Goal: Task Accomplishment & Management: Manage account settings

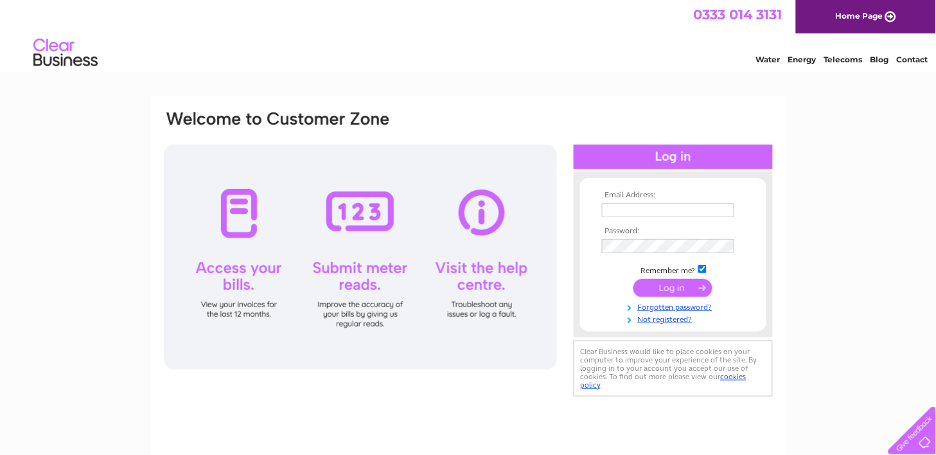
click at [628, 209] on input "text" at bounding box center [668, 210] width 132 height 14
type input "davidharris@dmhelectrical.co.uk"
click at [675, 292] on input "submit" at bounding box center [672, 288] width 79 height 18
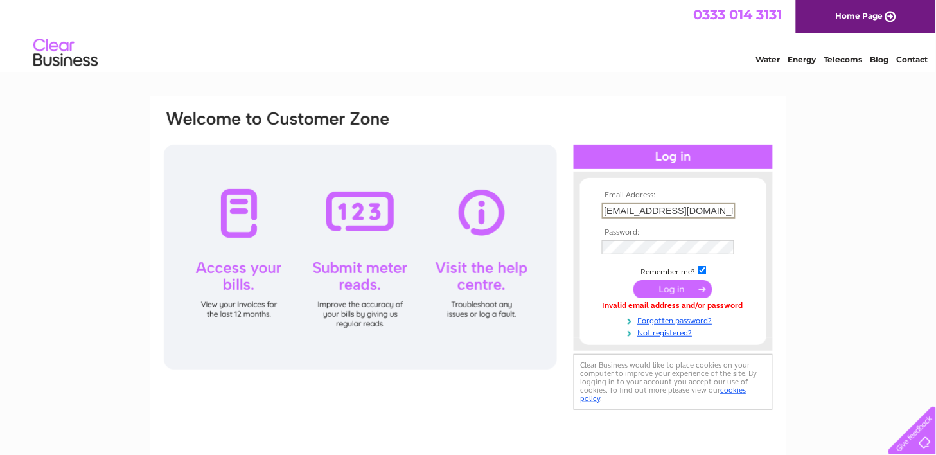
click at [707, 207] on input "[EMAIL_ADDRESS][DOMAIN_NAME]" at bounding box center [669, 210] width 134 height 15
type input "d"
type input "purchaseledger@dmhelectrical.co.uk"
click at [669, 288] on input "submit" at bounding box center [672, 288] width 79 height 18
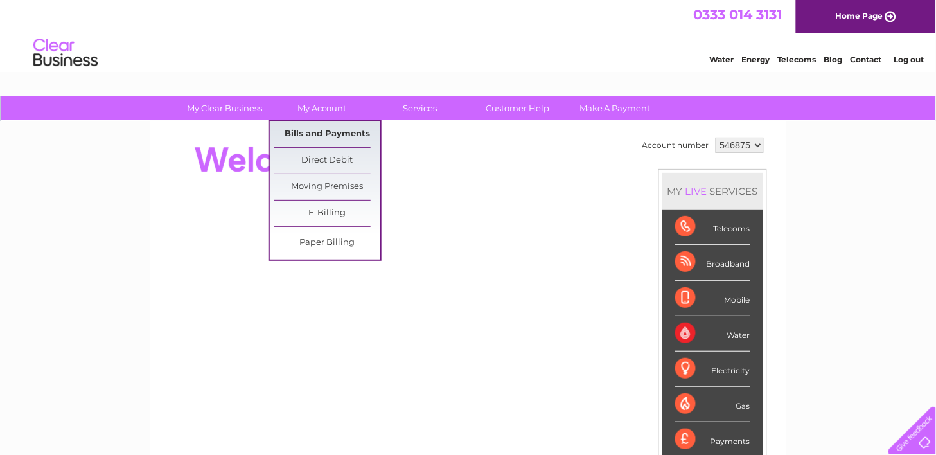
click at [319, 129] on link "Bills and Payments" at bounding box center [327, 134] width 106 height 26
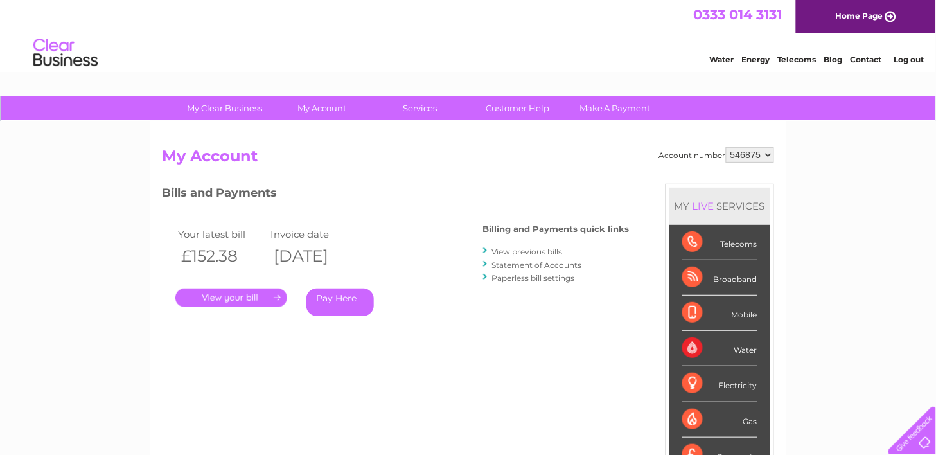
click at [264, 294] on link "." at bounding box center [231, 297] width 112 height 19
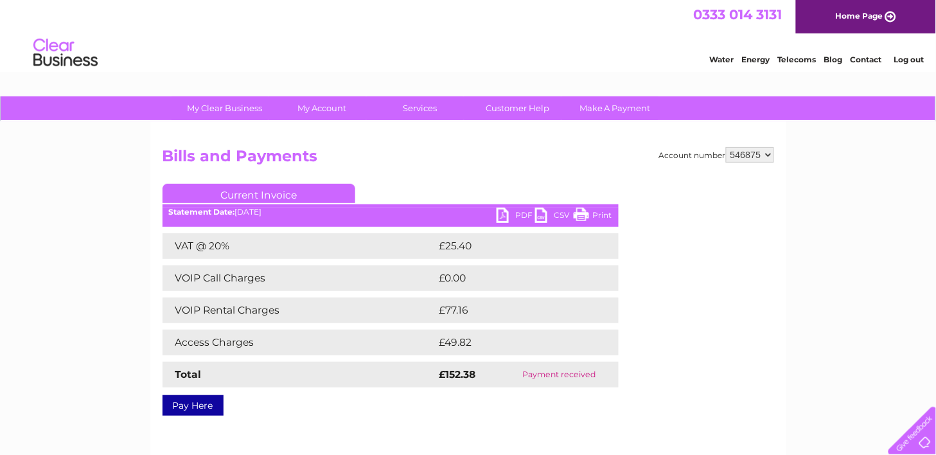
click at [505, 216] on link "PDF" at bounding box center [516, 216] width 39 height 19
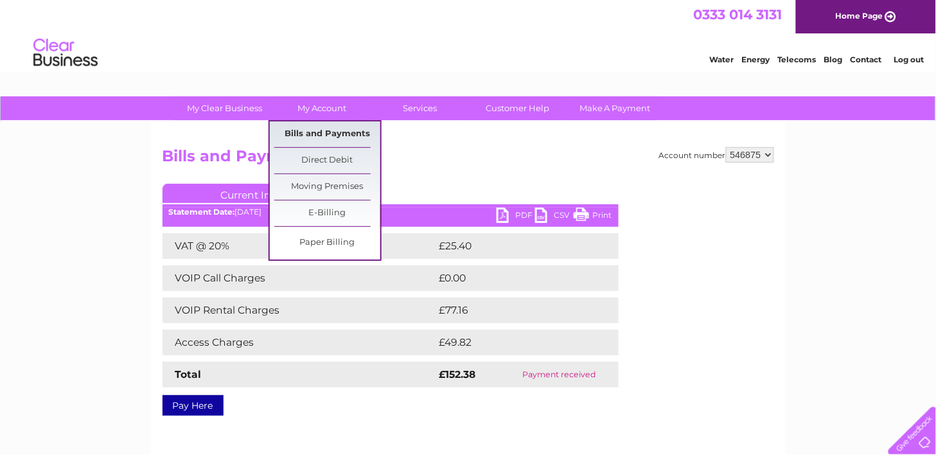
click at [326, 135] on link "Bills and Payments" at bounding box center [327, 134] width 106 height 26
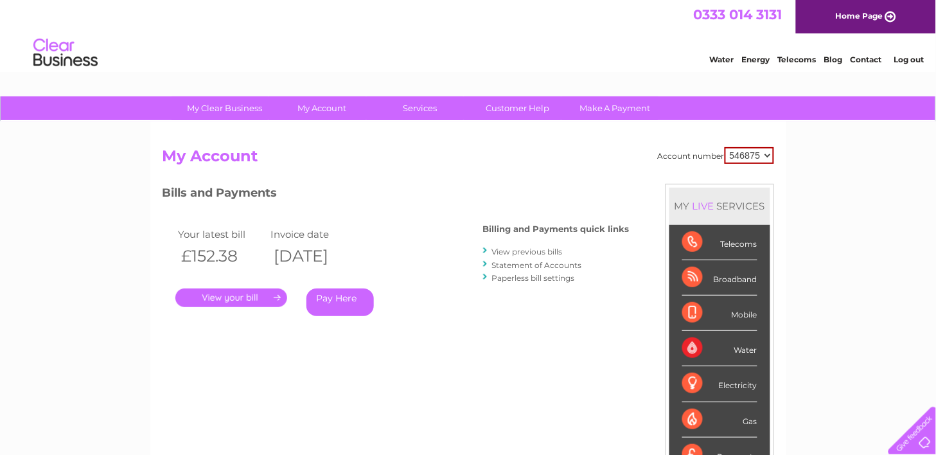
click at [531, 251] on link "View previous bills" at bounding box center [527, 252] width 71 height 10
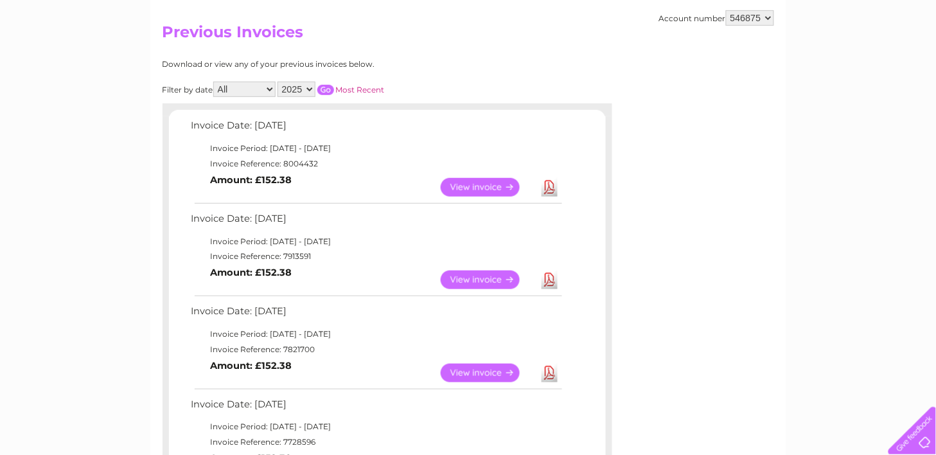
scroll to position [143, 0]
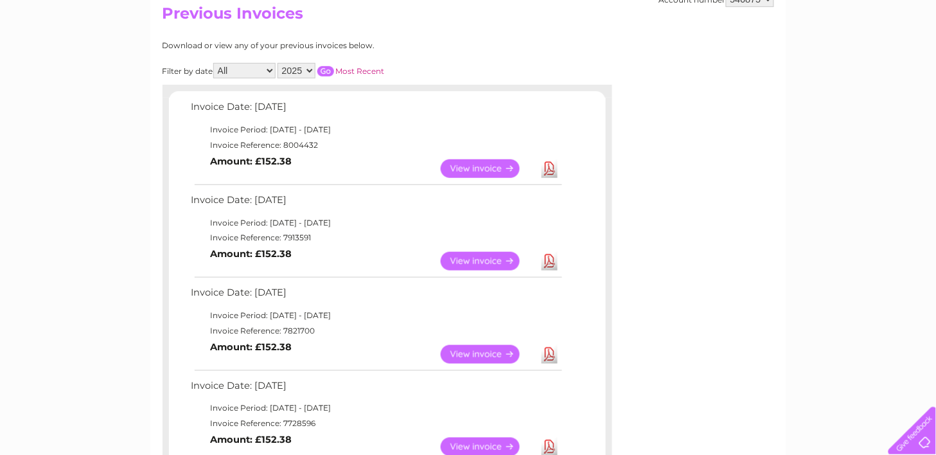
click at [465, 259] on link "View" at bounding box center [488, 261] width 94 height 19
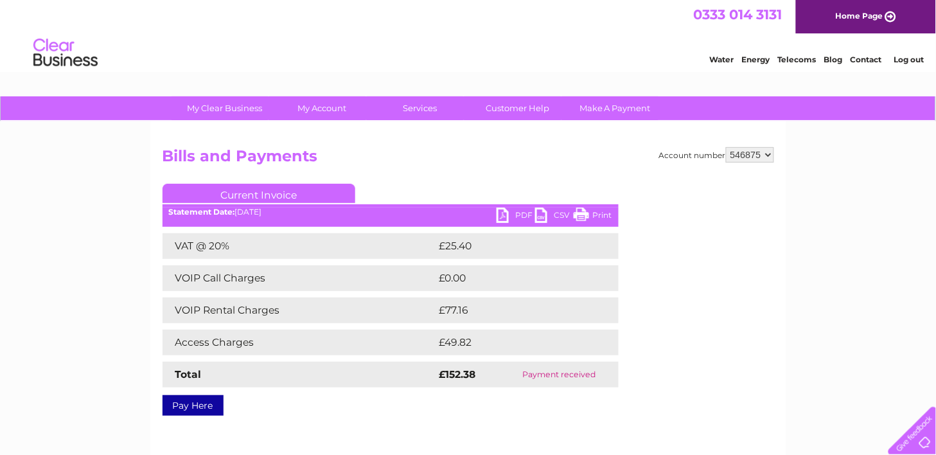
click at [504, 216] on link "PDF" at bounding box center [516, 216] width 39 height 19
